Goal: Information Seeking & Learning: Check status

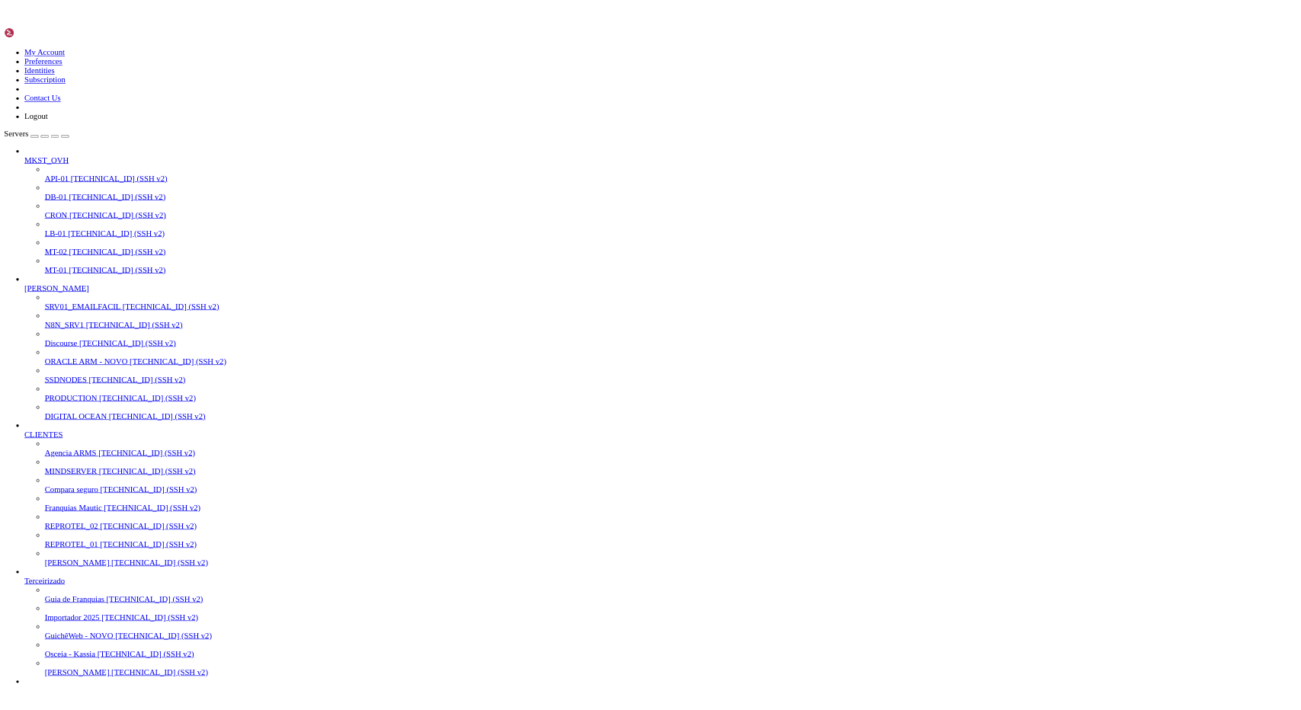
scroll to position [479, 0]
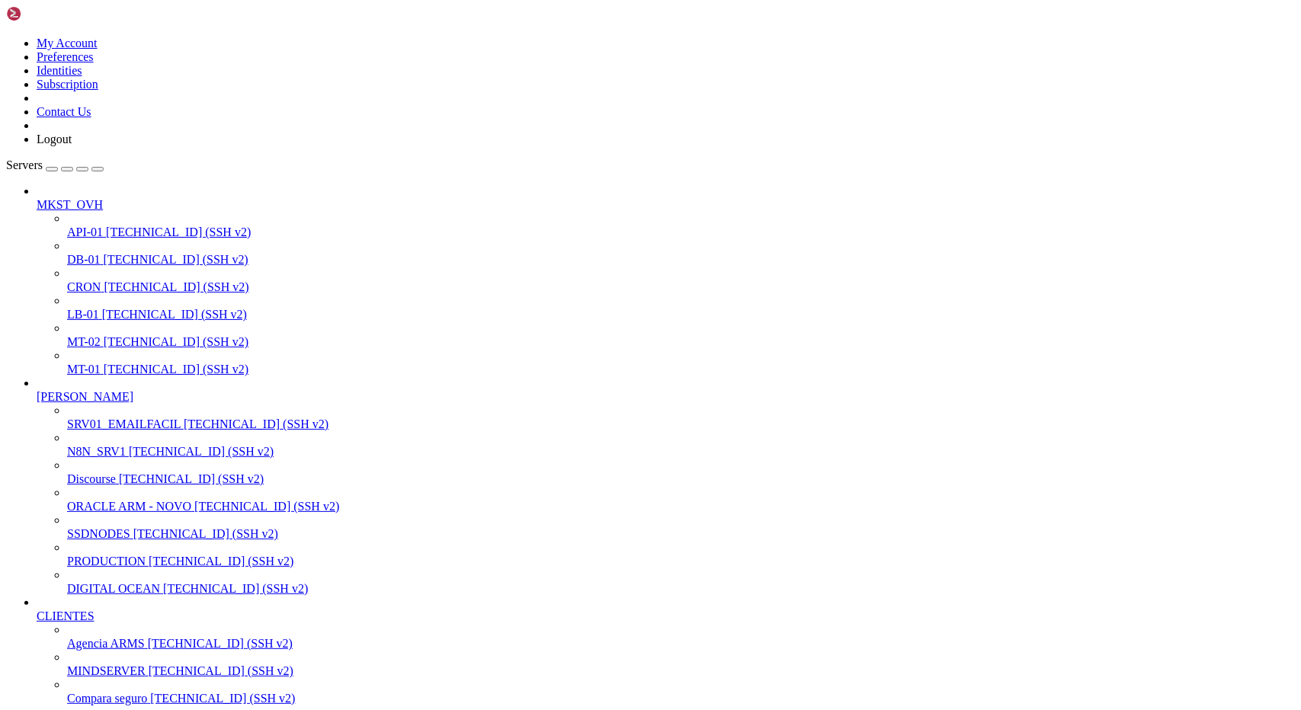
click at [101, 568] on span "PRODUCTION" at bounding box center [106, 561] width 78 height 13
drag, startPoint x: 12, startPoint y: 1587, endPoint x: 334, endPoint y: 1690, distance: 337.4
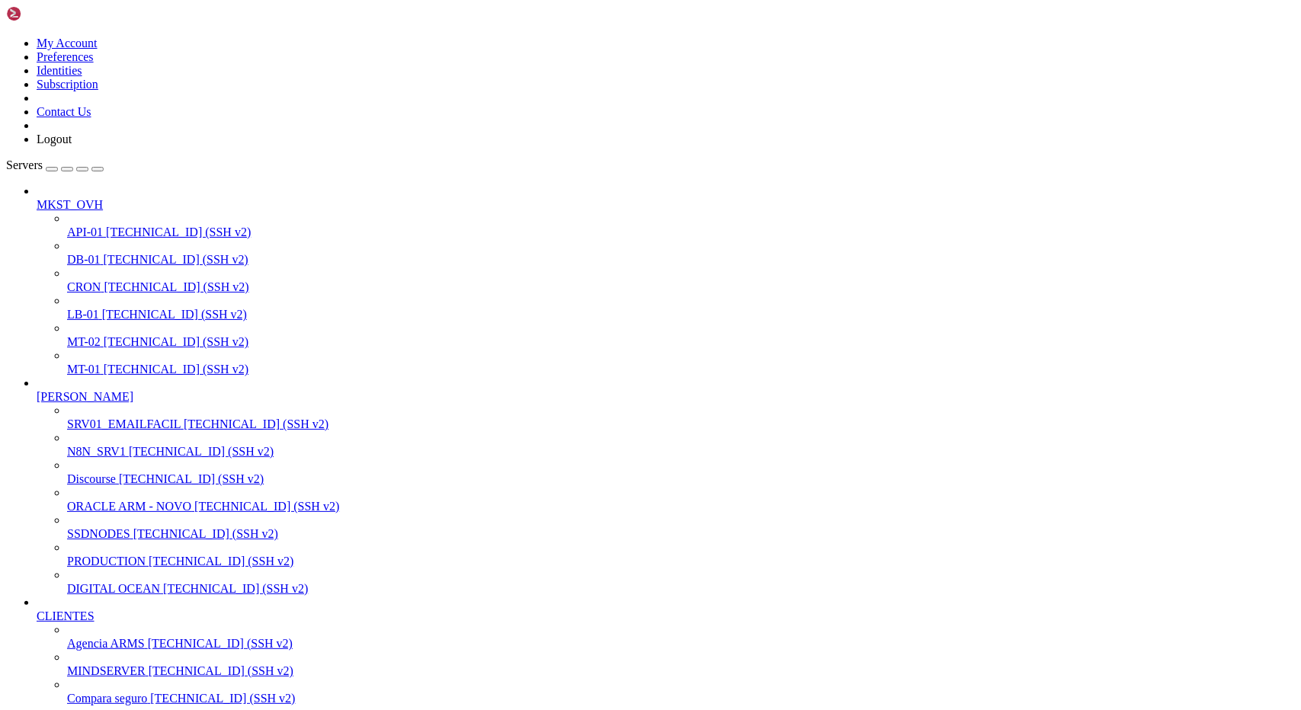
drag, startPoint x: 17, startPoint y: 1741, endPoint x: 175, endPoint y: 1785, distance: 163.8
drag, startPoint x: 14, startPoint y: 1739, endPoint x: 354, endPoint y: 1798, distance: 344.9
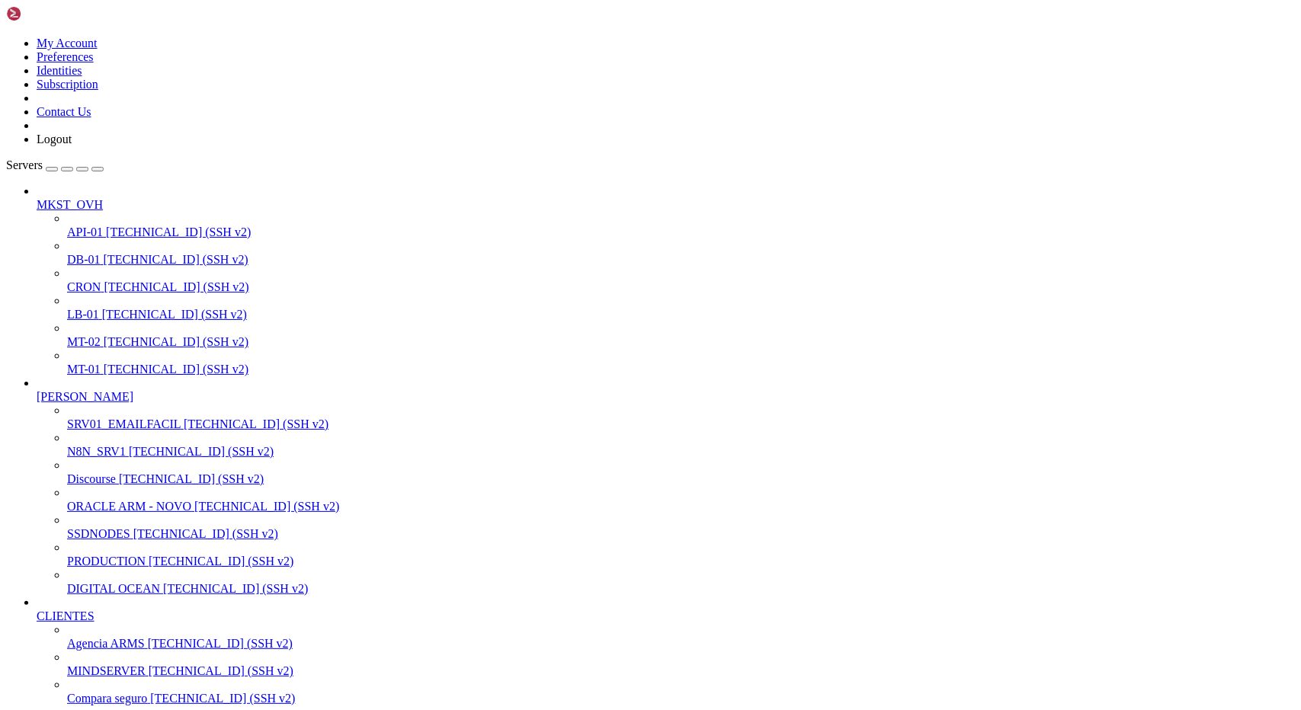
drag, startPoint x: 14, startPoint y: 1820, endPoint x: 319, endPoint y: 1913, distance: 319.4
